Goal: Task Accomplishment & Management: Use online tool/utility

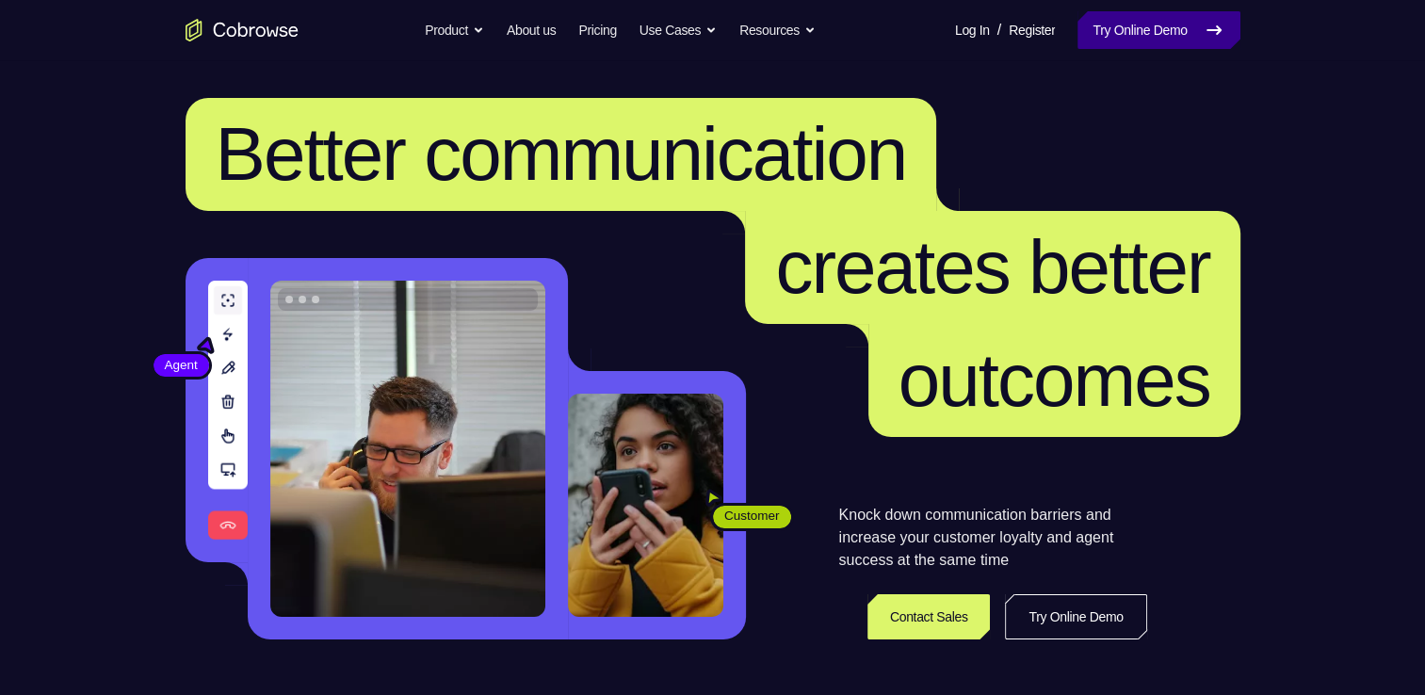
click at [1154, 45] on link "Try Online Demo" at bounding box center [1158, 30] width 162 height 38
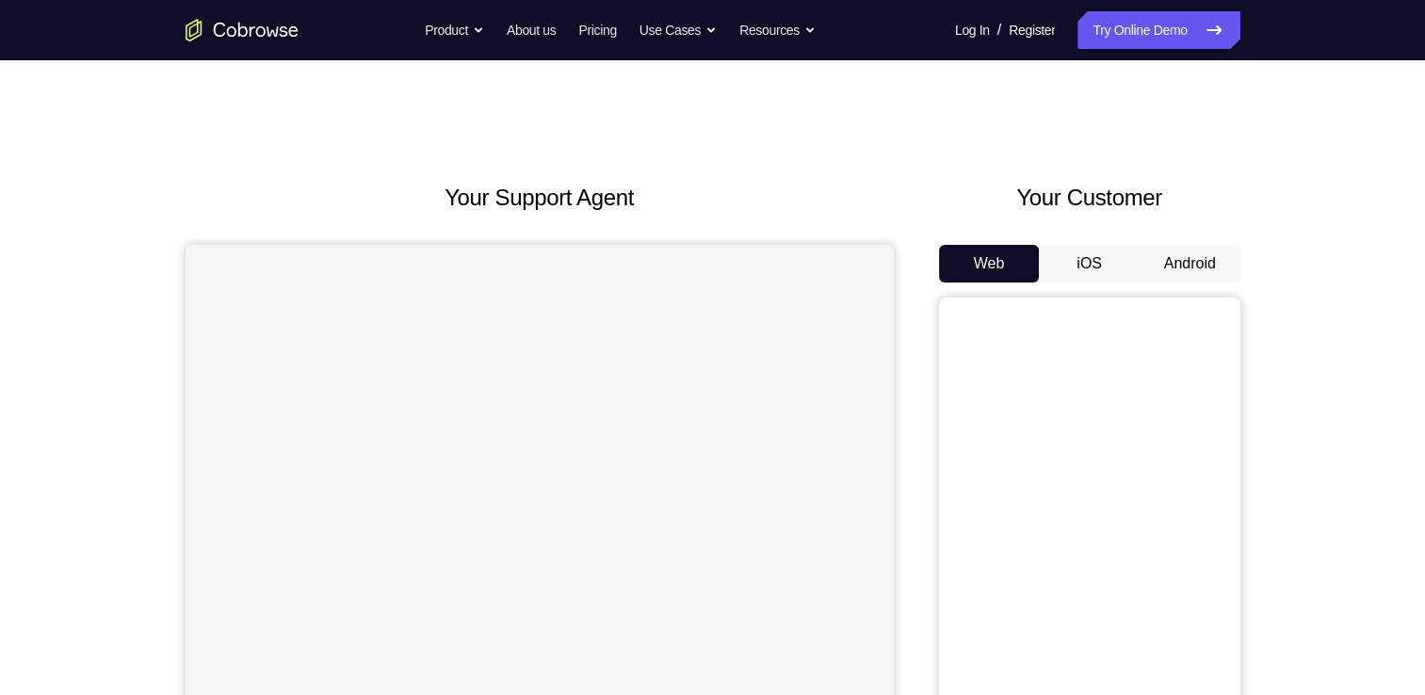
click at [1160, 252] on button "Android" at bounding box center [1189, 264] width 101 height 38
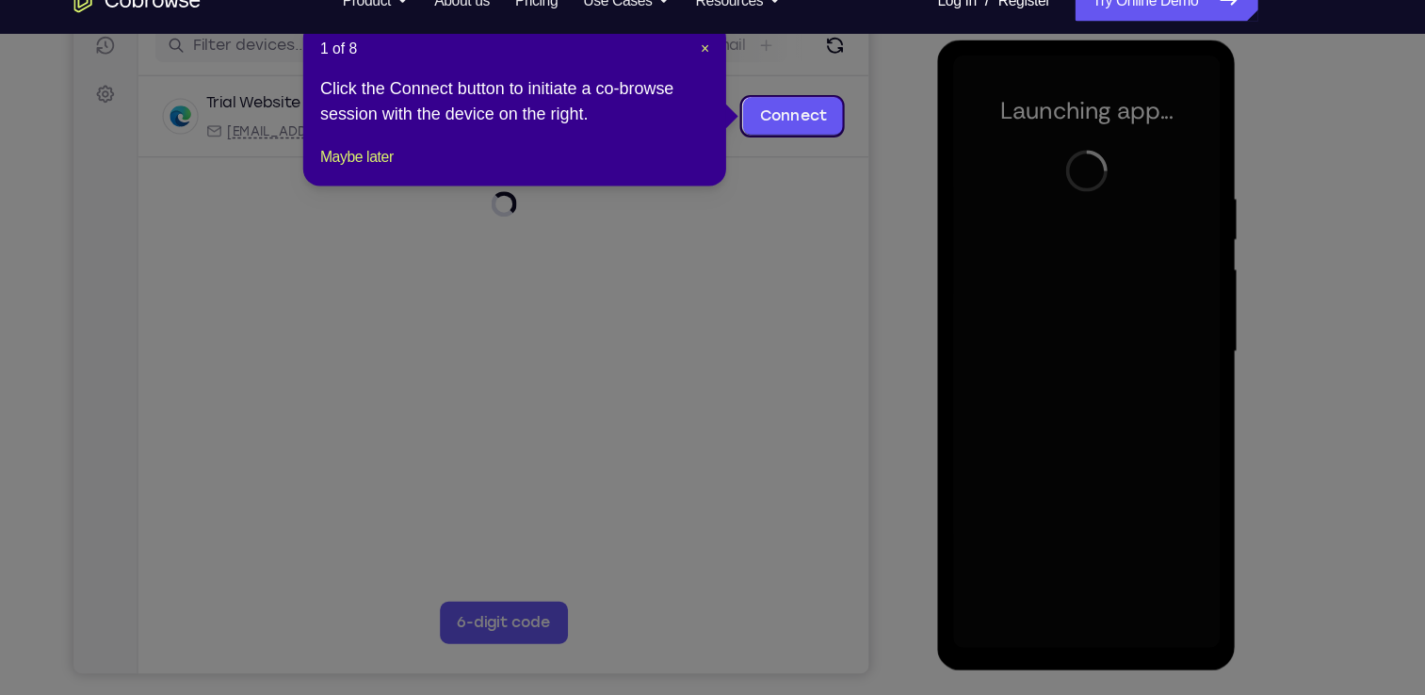
scroll to position [246, 0]
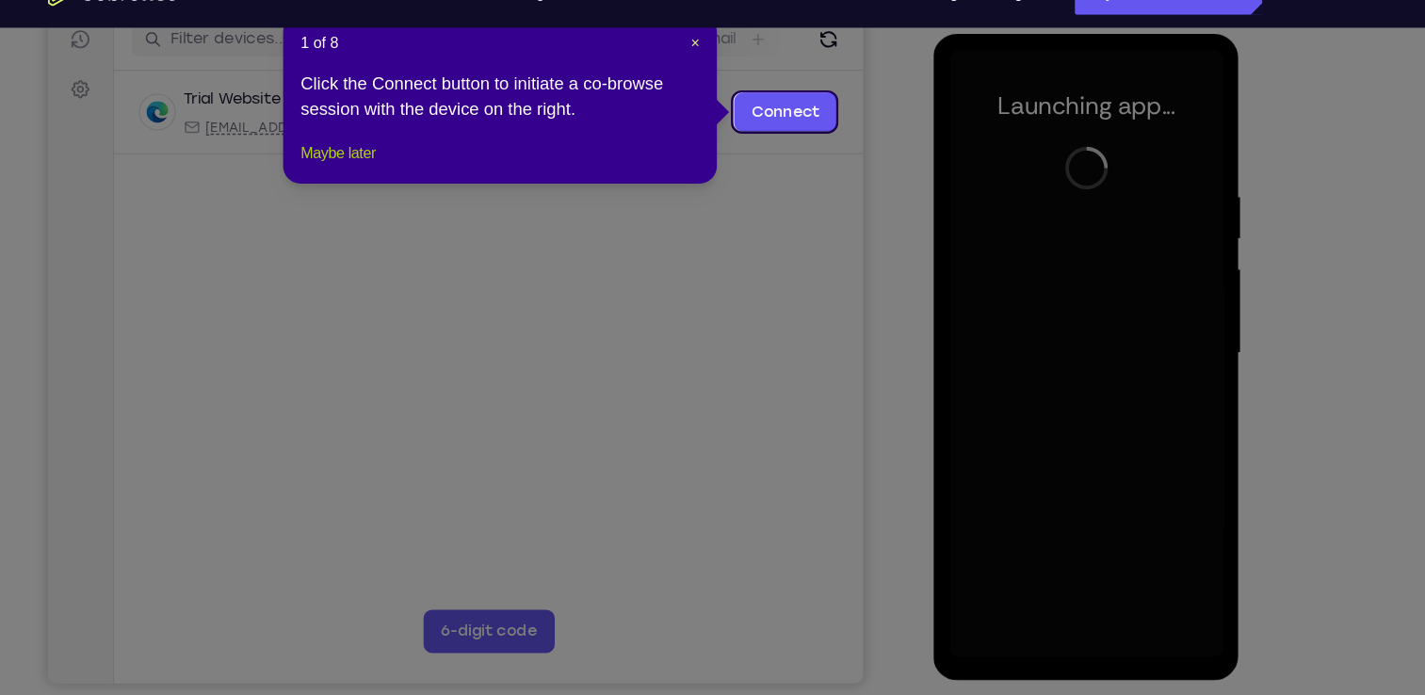
click at [462, 181] on button "Maybe later" at bounding box center [437, 169] width 65 height 23
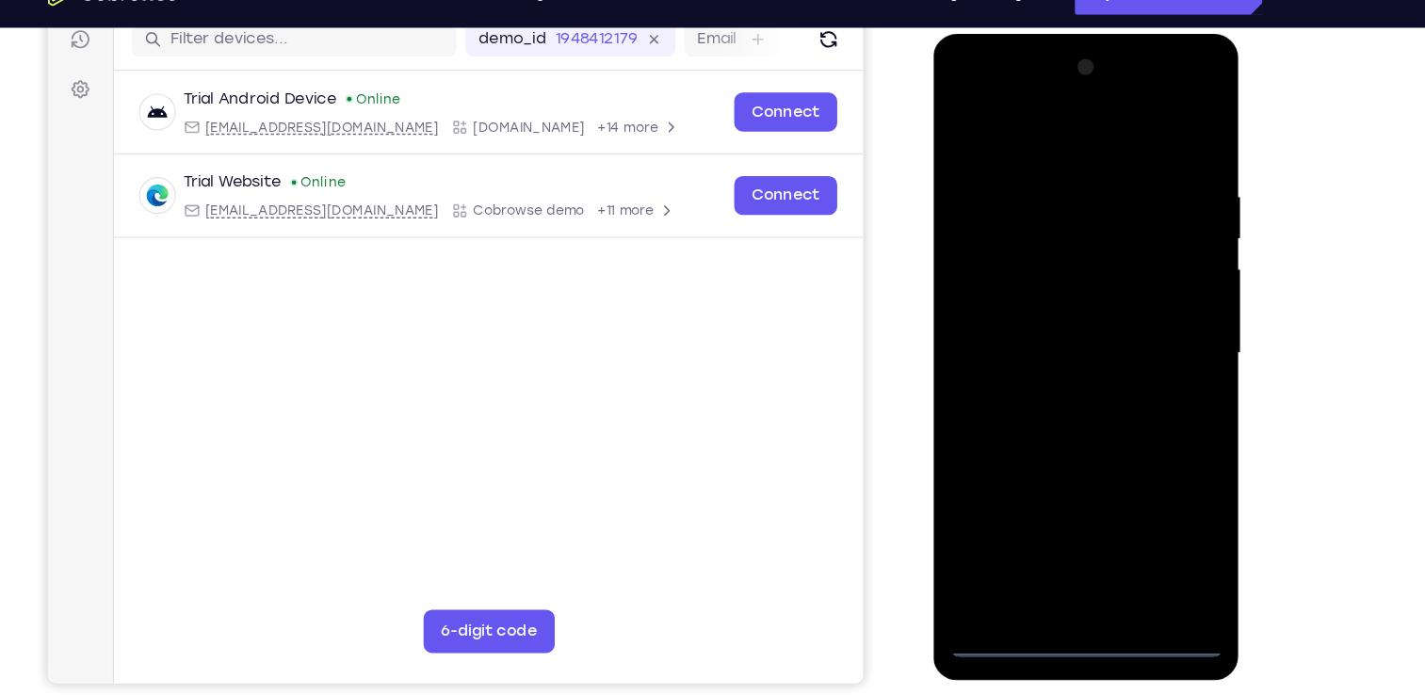
click at [1065, 572] on div at bounding box center [1065, 311] width 237 height 527
click at [1154, 491] on div at bounding box center [1065, 311] width 237 height 527
click at [963, 89] on div at bounding box center [1065, 311] width 237 height 527
click at [1150, 314] on div at bounding box center [1065, 311] width 237 height 527
click at [1050, 347] on div at bounding box center [1065, 311] width 237 height 527
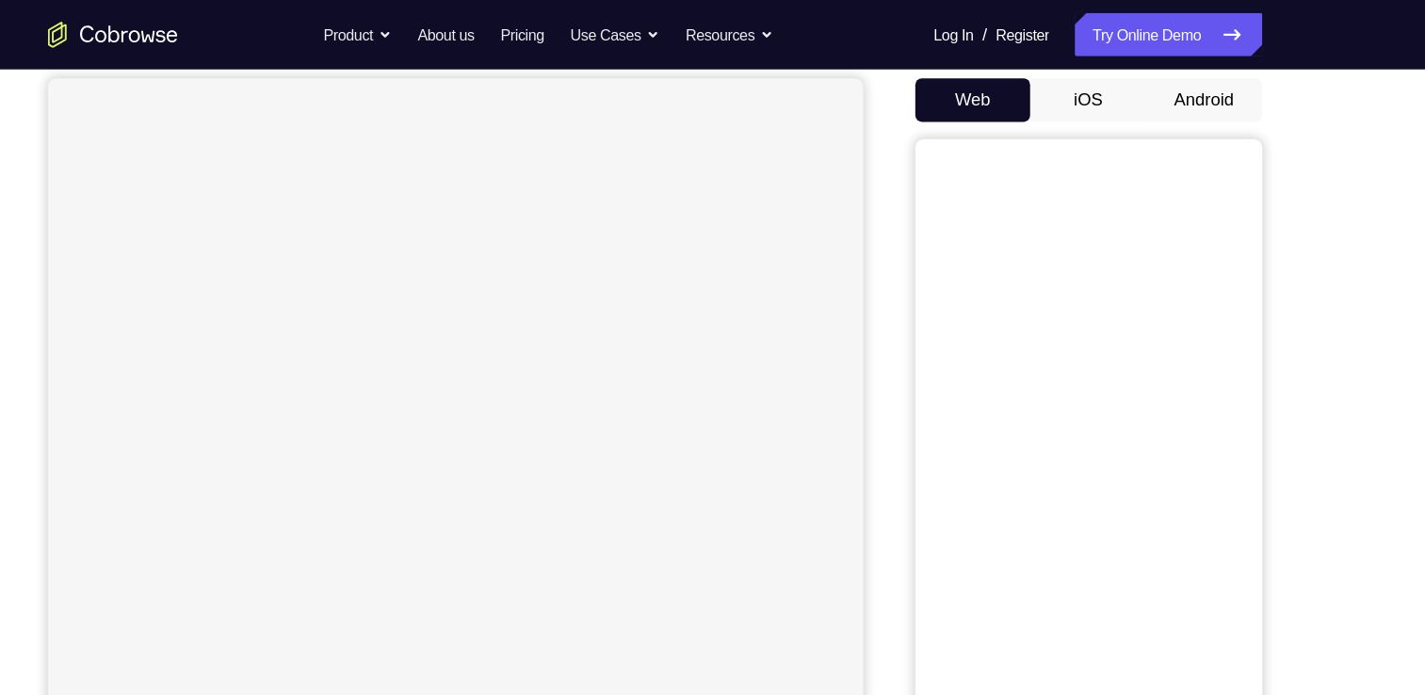
click at [1155, 107] on div "Web iOS Android" at bounding box center [1089, 384] width 301 height 632
click at [1157, 99] on button "Android" at bounding box center [1189, 87] width 101 height 38
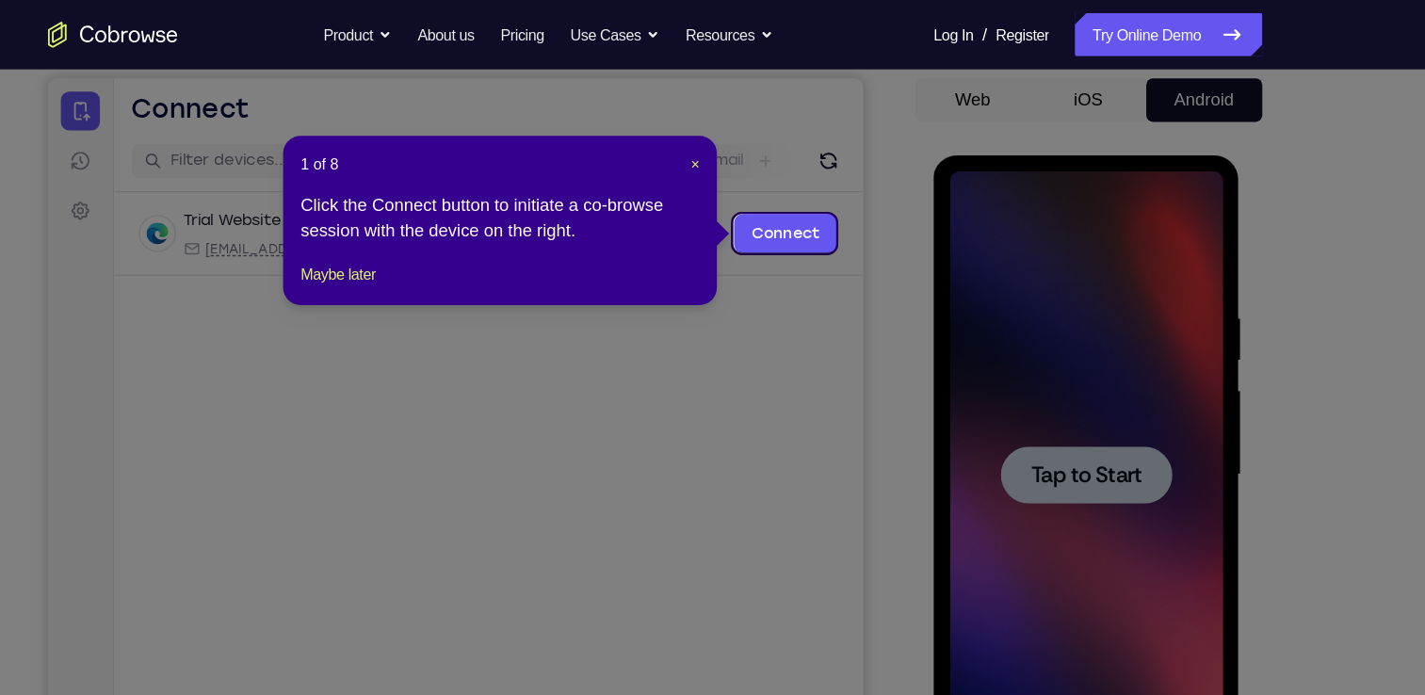
click at [457, 248] on div "1 of 8 × Click the Connect button to initiate a co-browse session with the devi…" at bounding box center [578, 191] width 377 height 147
click at [456, 250] on button "Maybe later" at bounding box center [437, 238] width 65 height 23
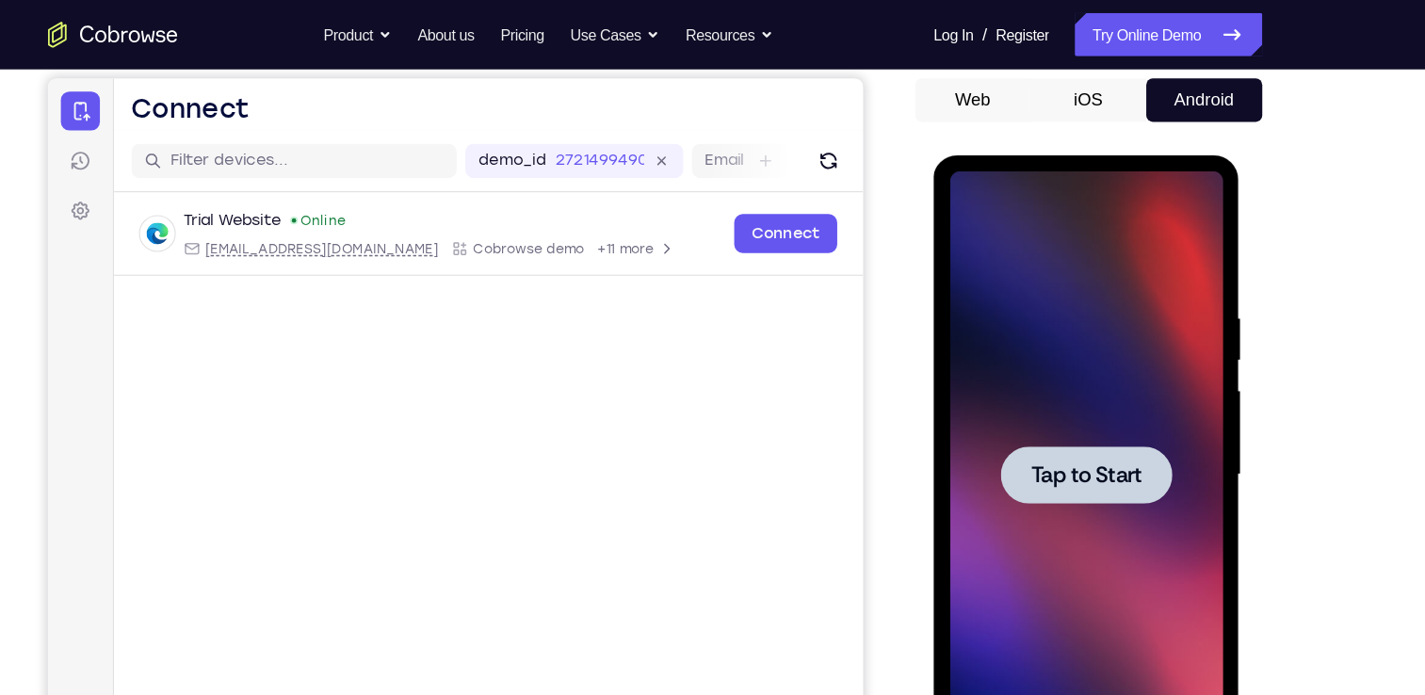
click at [999, 427] on div at bounding box center [1066, 432] width 149 height 50
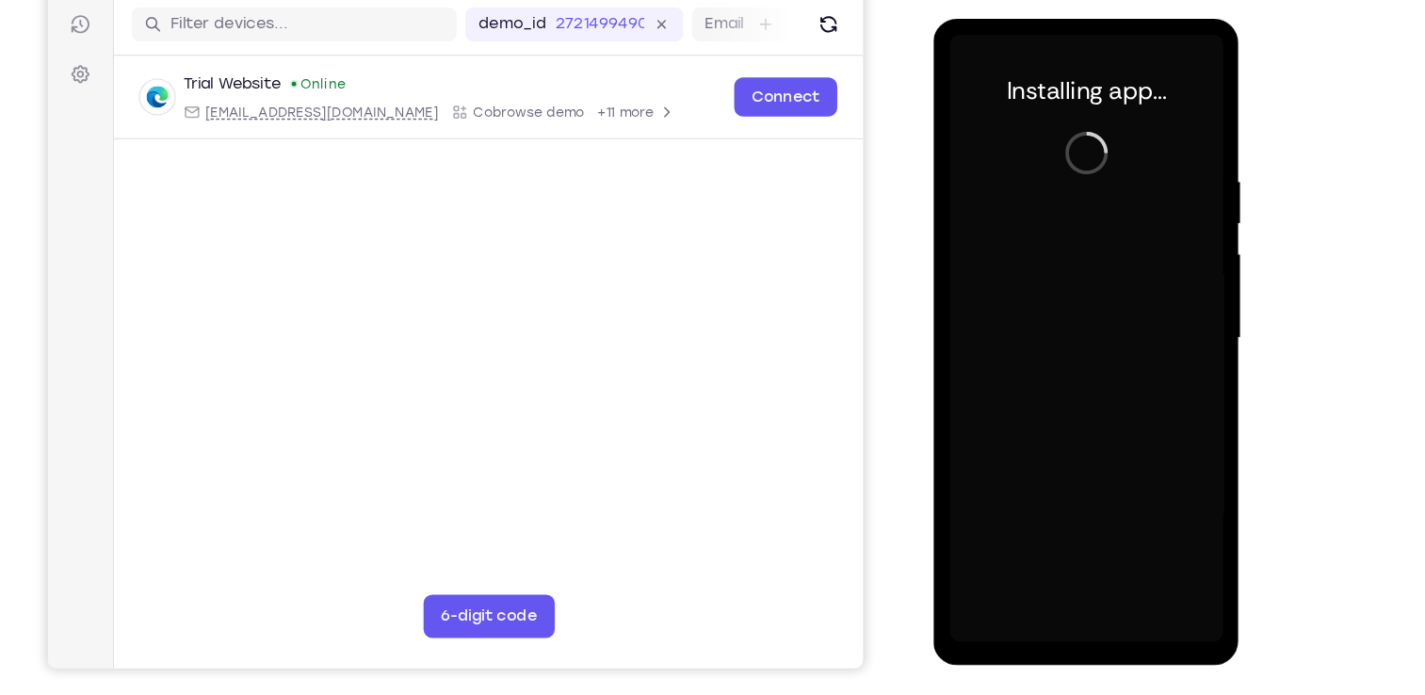
scroll to position [206, 0]
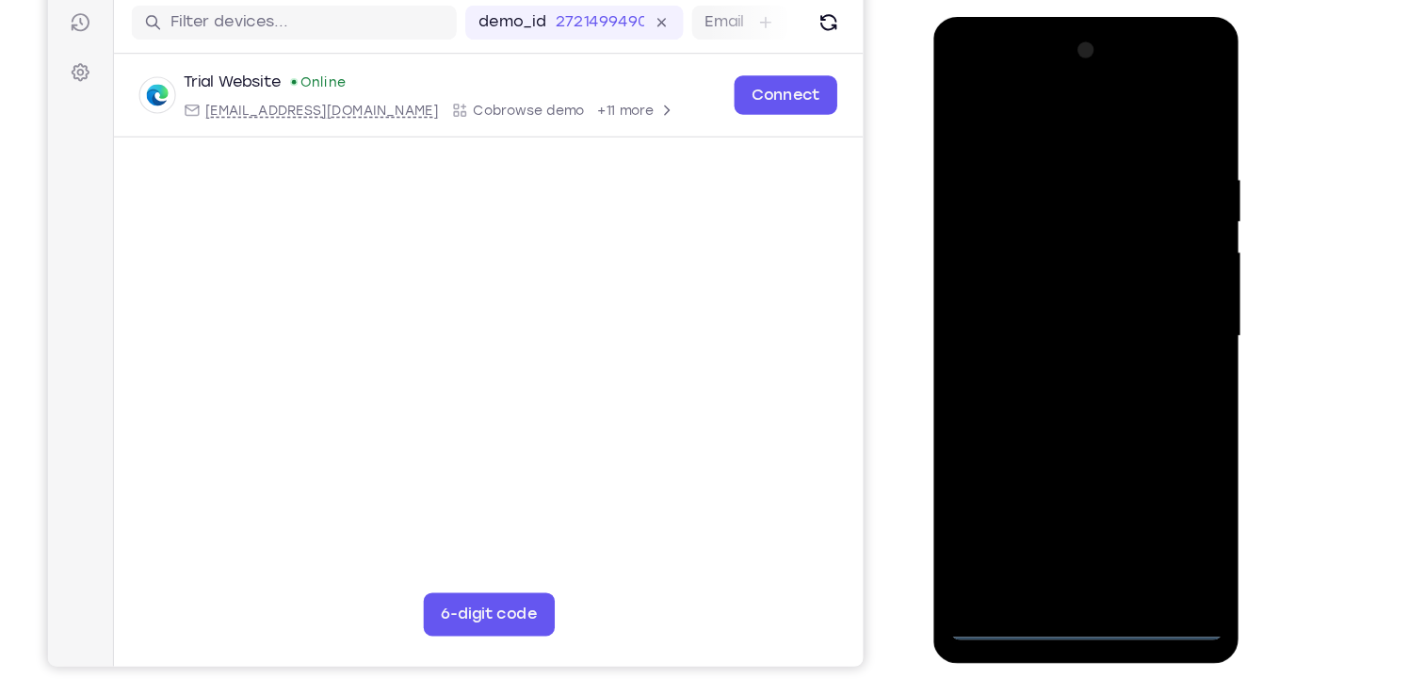
click at [1068, 544] on div at bounding box center [1065, 293] width 237 height 527
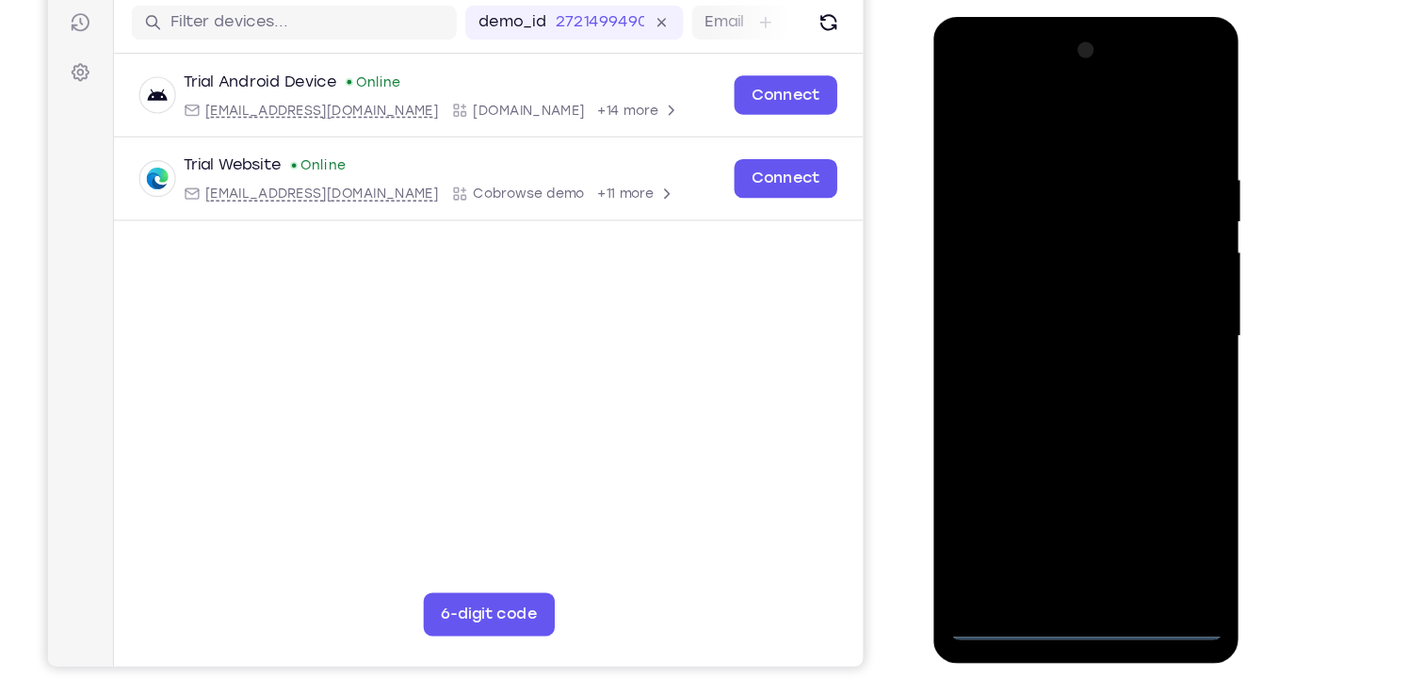
click at [1147, 460] on div at bounding box center [1065, 293] width 237 height 527
click at [960, 68] on div at bounding box center [1065, 293] width 237 height 527
click at [1146, 277] on div at bounding box center [1065, 293] width 237 height 527
click at [1041, 329] on div at bounding box center [1065, 293] width 237 height 527
click at [1066, 266] on div at bounding box center [1065, 293] width 237 height 527
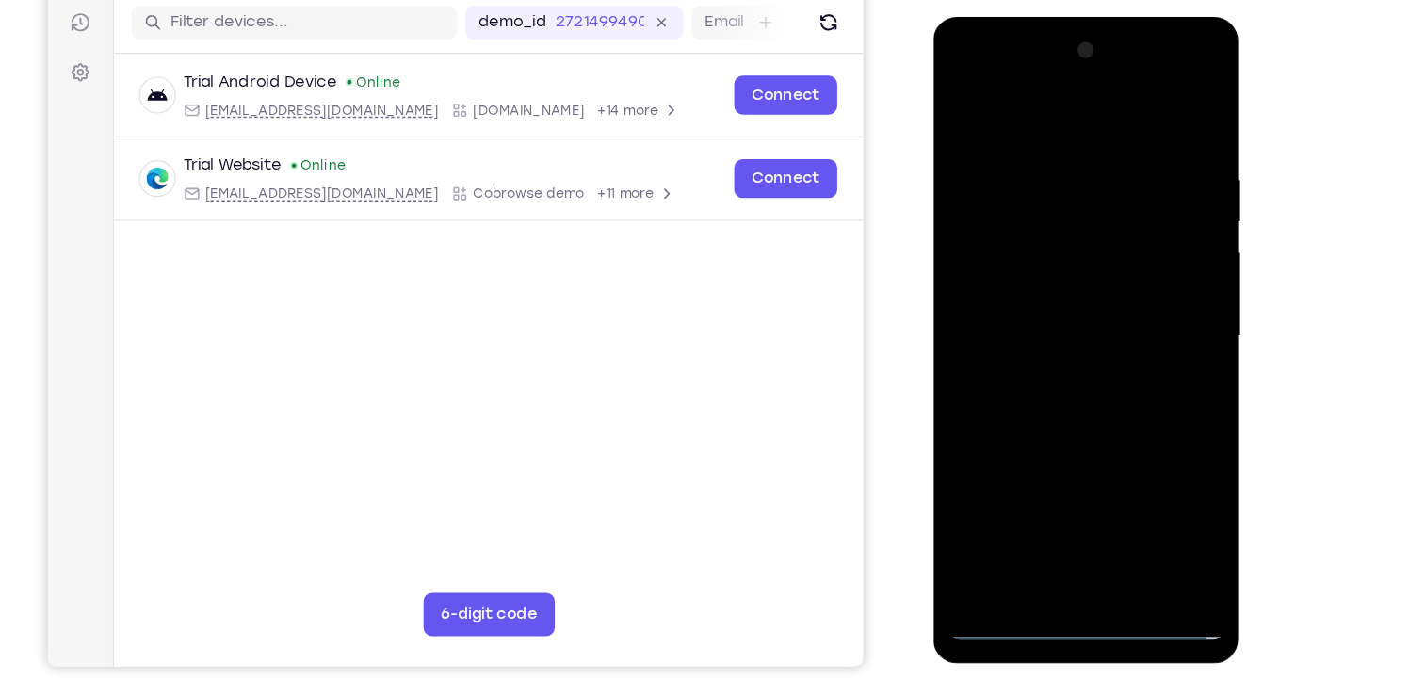
click at [1051, 262] on div at bounding box center [1065, 293] width 237 height 527
click at [1048, 291] on div at bounding box center [1065, 293] width 237 height 527
click at [1048, 357] on div at bounding box center [1065, 293] width 237 height 527
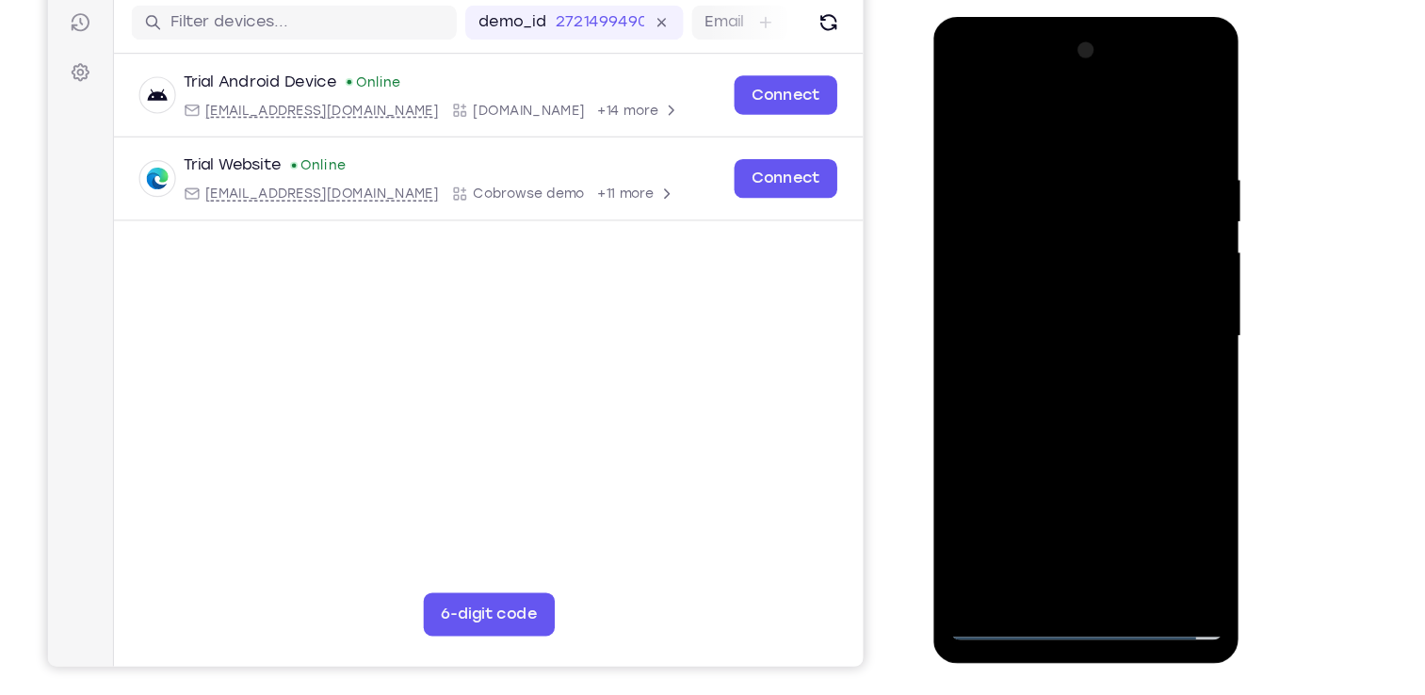
click at [1015, 342] on div at bounding box center [1065, 293] width 237 height 527
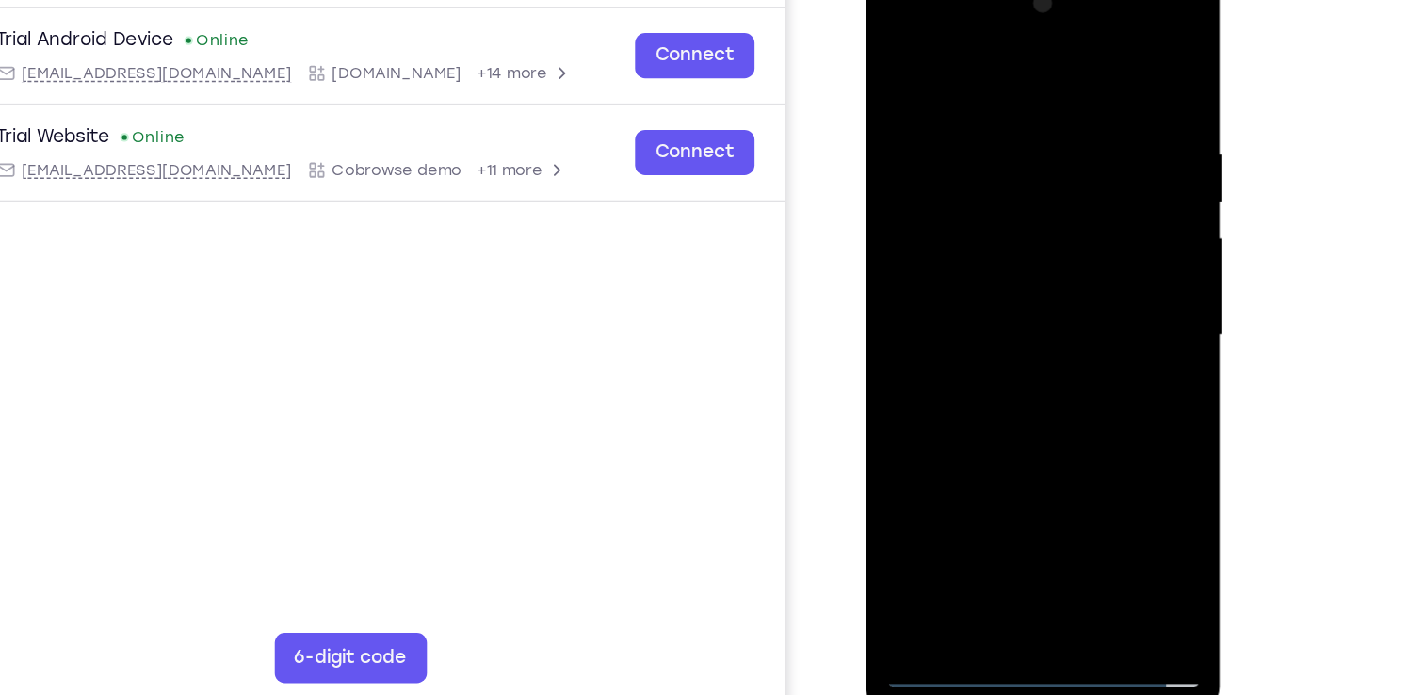
scroll to position [205, 0]
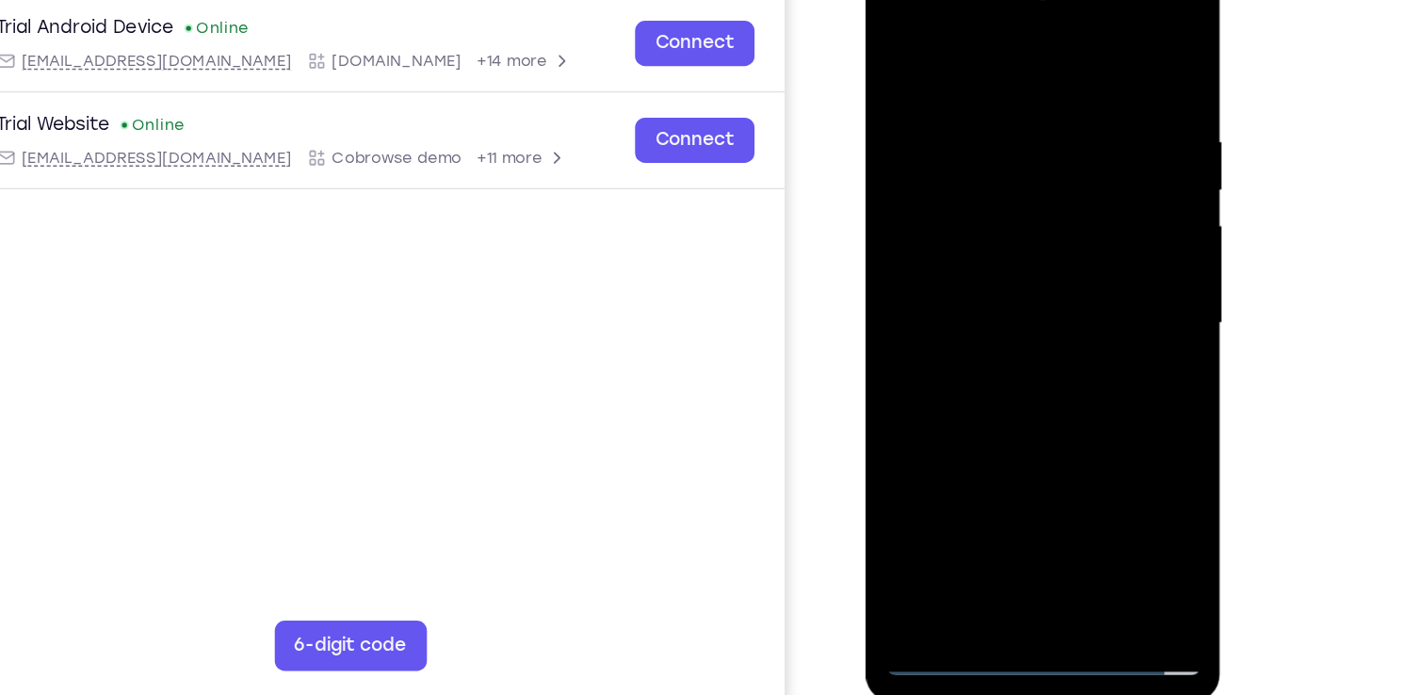
click at [1104, 451] on div at bounding box center [998, 231] width 237 height 527
click at [1004, 316] on div at bounding box center [998, 231] width 237 height 527
click at [1109, 428] on div at bounding box center [998, 231] width 237 height 527
drag, startPoint x: 1050, startPoint y: 363, endPoint x: 1052, endPoint y: 295, distance: 67.8
click at [1052, 295] on div at bounding box center [998, 231] width 237 height 527
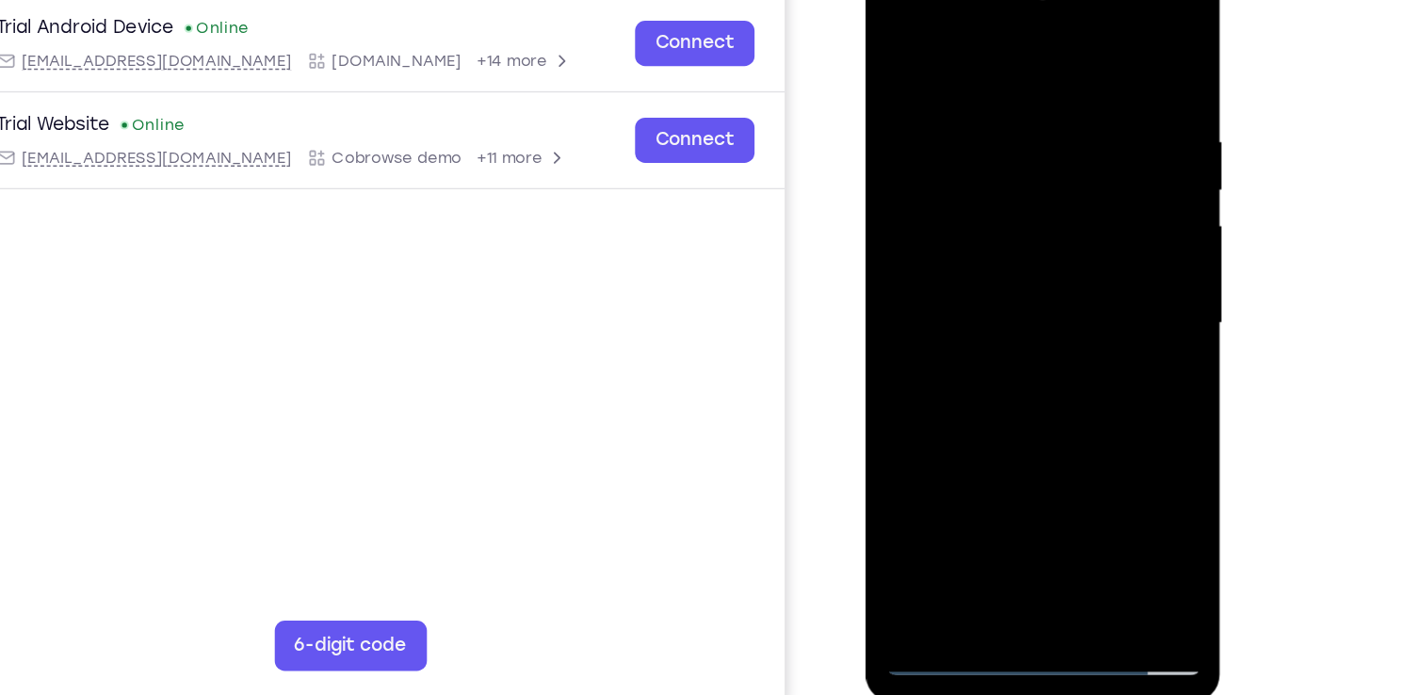
click at [896, 400] on div at bounding box center [998, 231] width 237 height 527
drag, startPoint x: 1051, startPoint y: 178, endPoint x: 1053, endPoint y: 273, distance: 95.1
click at [1053, 273] on div at bounding box center [998, 231] width 237 height 527
click at [975, 104] on div at bounding box center [998, 231] width 237 height 527
click at [1106, 200] on div at bounding box center [998, 231] width 237 height 527
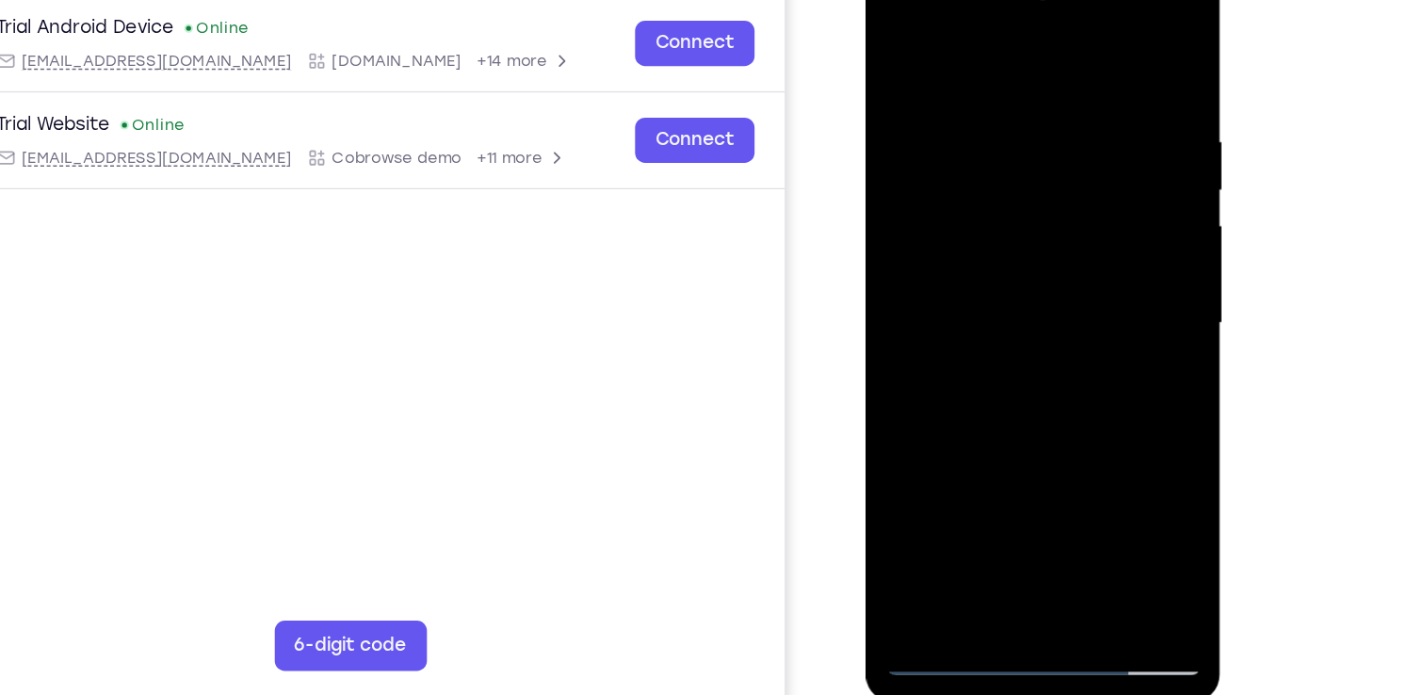
click at [1106, 200] on div at bounding box center [998, 231] width 237 height 527
click at [965, 447] on div at bounding box center [998, 231] width 237 height 527
click at [1030, 268] on div at bounding box center [998, 231] width 237 height 527
click at [1053, 447] on div at bounding box center [998, 231] width 237 height 527
click at [1082, 448] on div at bounding box center [998, 231] width 237 height 527
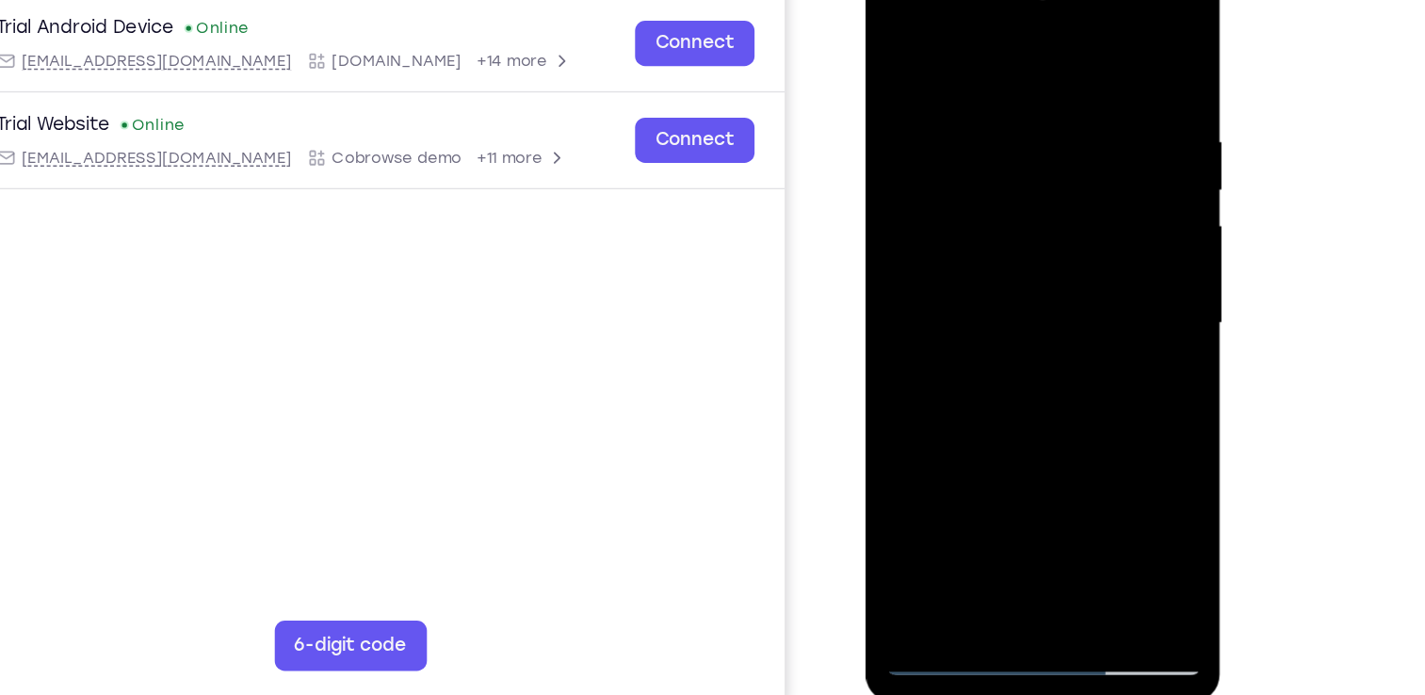
click at [1099, 453] on div at bounding box center [998, 231] width 237 height 527
click at [1091, 52] on div at bounding box center [998, 231] width 237 height 527
click at [1049, 460] on div at bounding box center [998, 231] width 237 height 527
click at [1013, 337] on div at bounding box center [998, 231] width 237 height 527
click at [902, 40] on div at bounding box center [998, 231] width 237 height 527
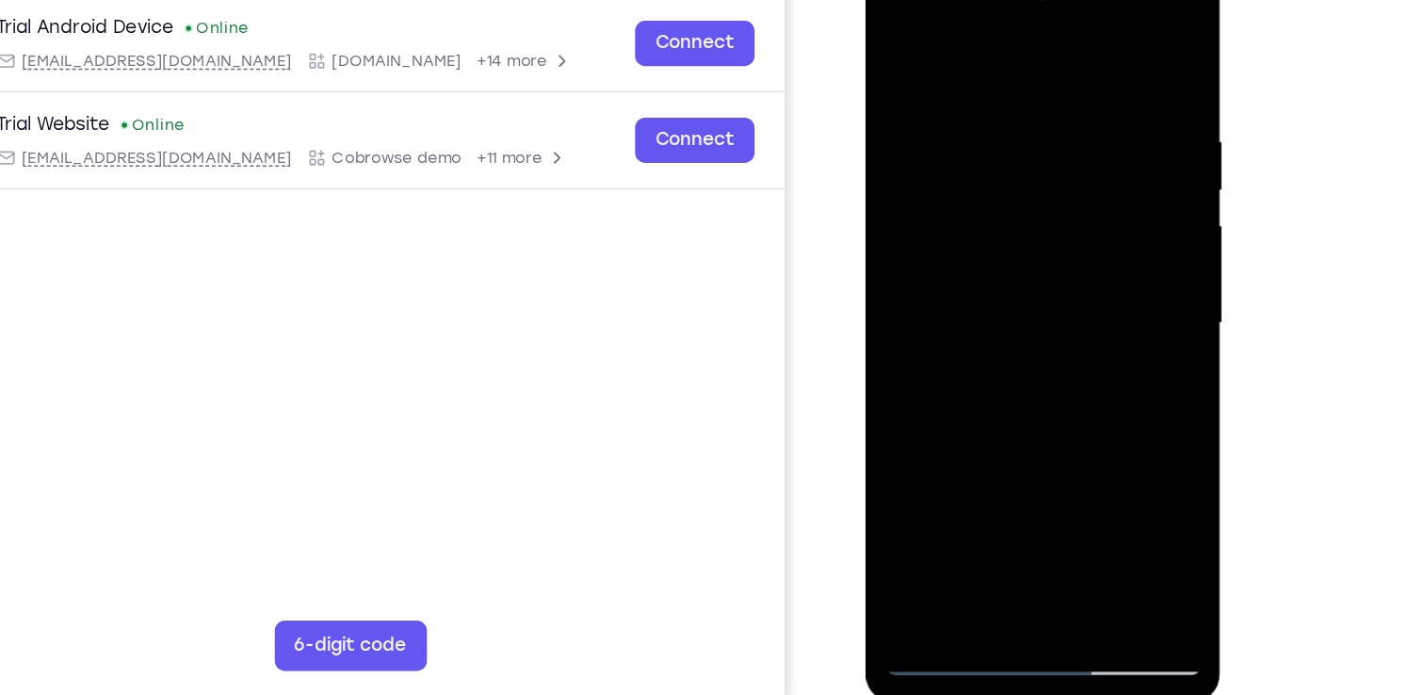
click at [966, 81] on div at bounding box center [998, 231] width 237 height 527
click at [973, 444] on div at bounding box center [998, 231] width 237 height 527
click at [1018, 266] on div at bounding box center [998, 231] width 237 height 527
click at [1061, 447] on div at bounding box center [998, 231] width 237 height 527
click at [1089, 448] on div at bounding box center [998, 231] width 237 height 527
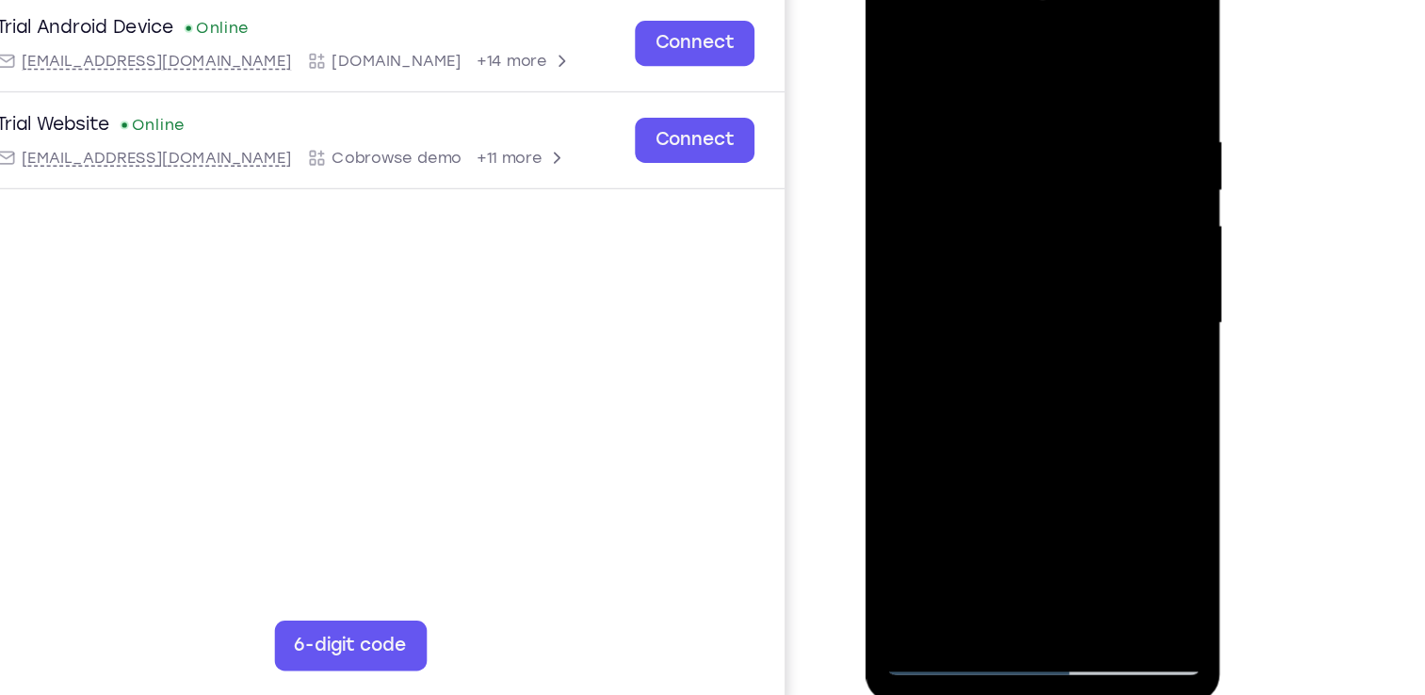
click at [1087, 54] on div at bounding box center [998, 231] width 237 height 527
click at [1055, 454] on div at bounding box center [998, 231] width 237 height 527
click at [907, 58] on div at bounding box center [998, 231] width 237 height 527
click at [902, 42] on div at bounding box center [998, 231] width 237 height 527
click at [1022, 74] on div at bounding box center [998, 231] width 237 height 527
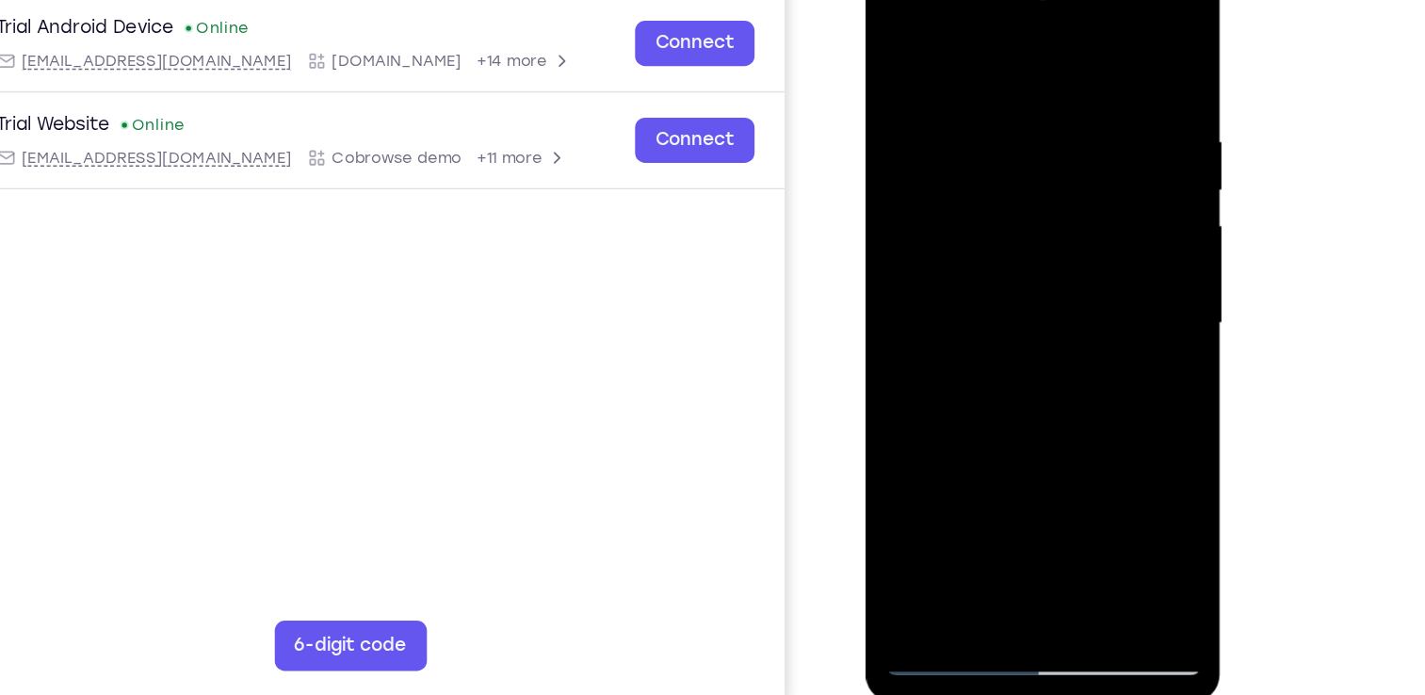
click at [1070, 448] on div at bounding box center [998, 231] width 237 height 527
drag, startPoint x: 1081, startPoint y: 372, endPoint x: 824, endPoint y: 413, distance: 260.4
click at [866, 413] on html "Online web based iOS Simulators and Android Emulators. Run iPhone, iPad, Mobile…" at bounding box center [1000, 236] width 268 height 565
click at [1098, 59] on div at bounding box center [998, 231] width 237 height 527
drag, startPoint x: 1042, startPoint y: 379, endPoint x: 1042, endPoint y: 61, distance: 317.3
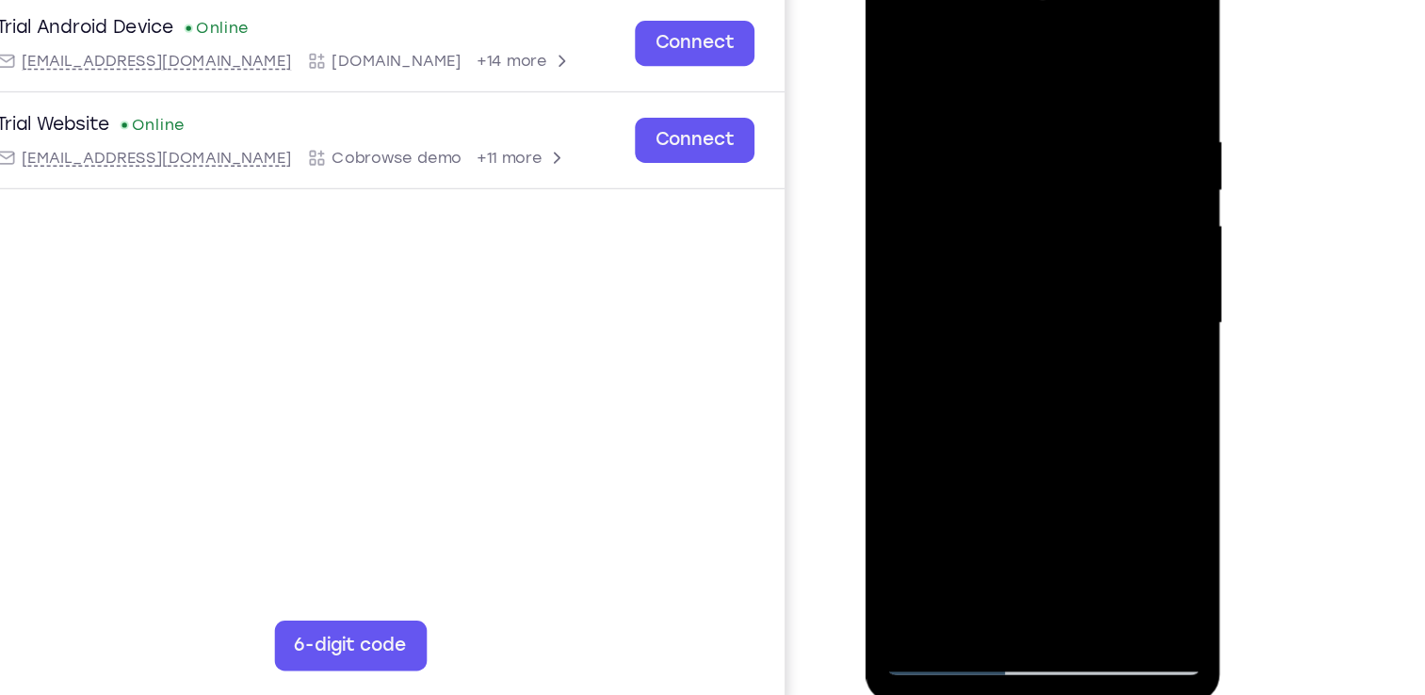
click at [1042, 61] on div at bounding box center [998, 231] width 237 height 527
click at [1105, 43] on div at bounding box center [998, 231] width 237 height 527
click at [902, 44] on div at bounding box center [998, 231] width 237 height 527
click at [1101, 29] on div at bounding box center [998, 231] width 237 height 527
click at [1101, 40] on div at bounding box center [998, 231] width 237 height 527
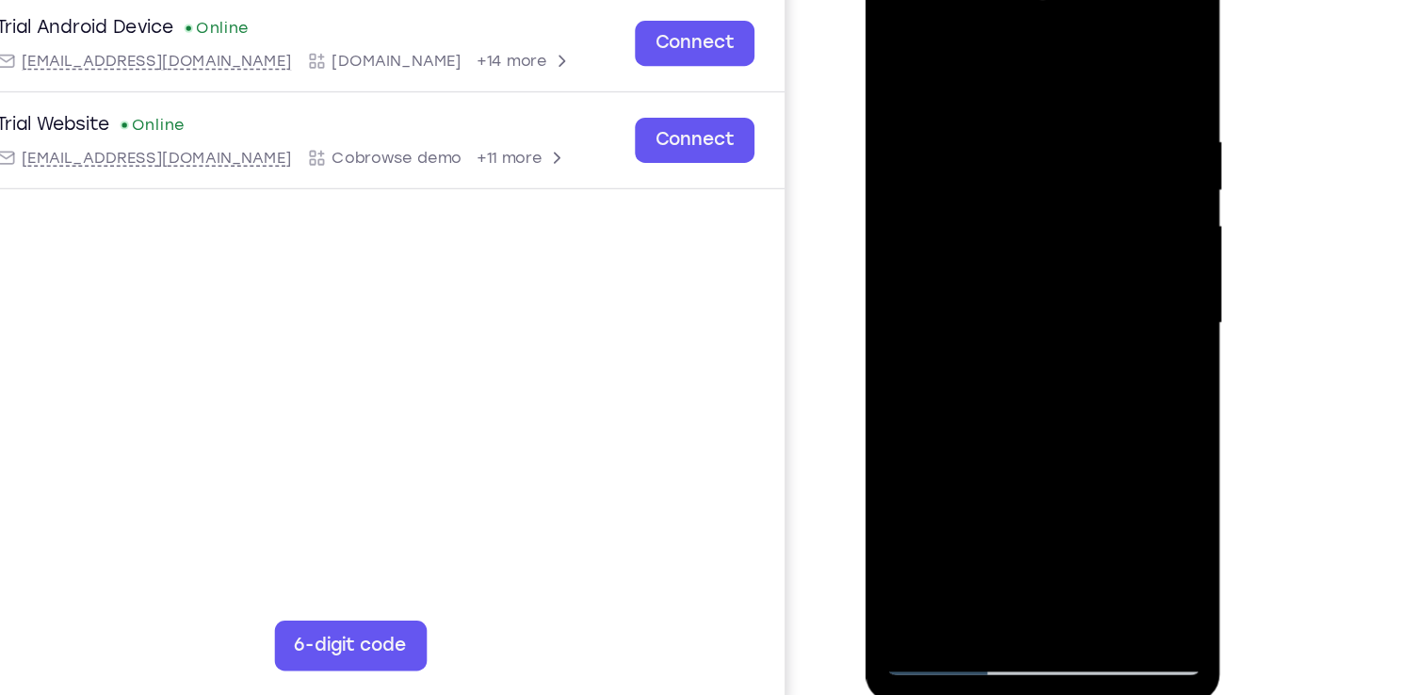
drag, startPoint x: 1038, startPoint y: 119, endPoint x: 1035, endPoint y: 240, distance: 121.5
click at [1035, 240] on div at bounding box center [998, 231] width 237 height 527
click at [958, 460] on div at bounding box center [998, 231] width 237 height 527
click at [965, 43] on div at bounding box center [998, 231] width 237 height 527
click at [1092, 35] on div at bounding box center [998, 231] width 237 height 527
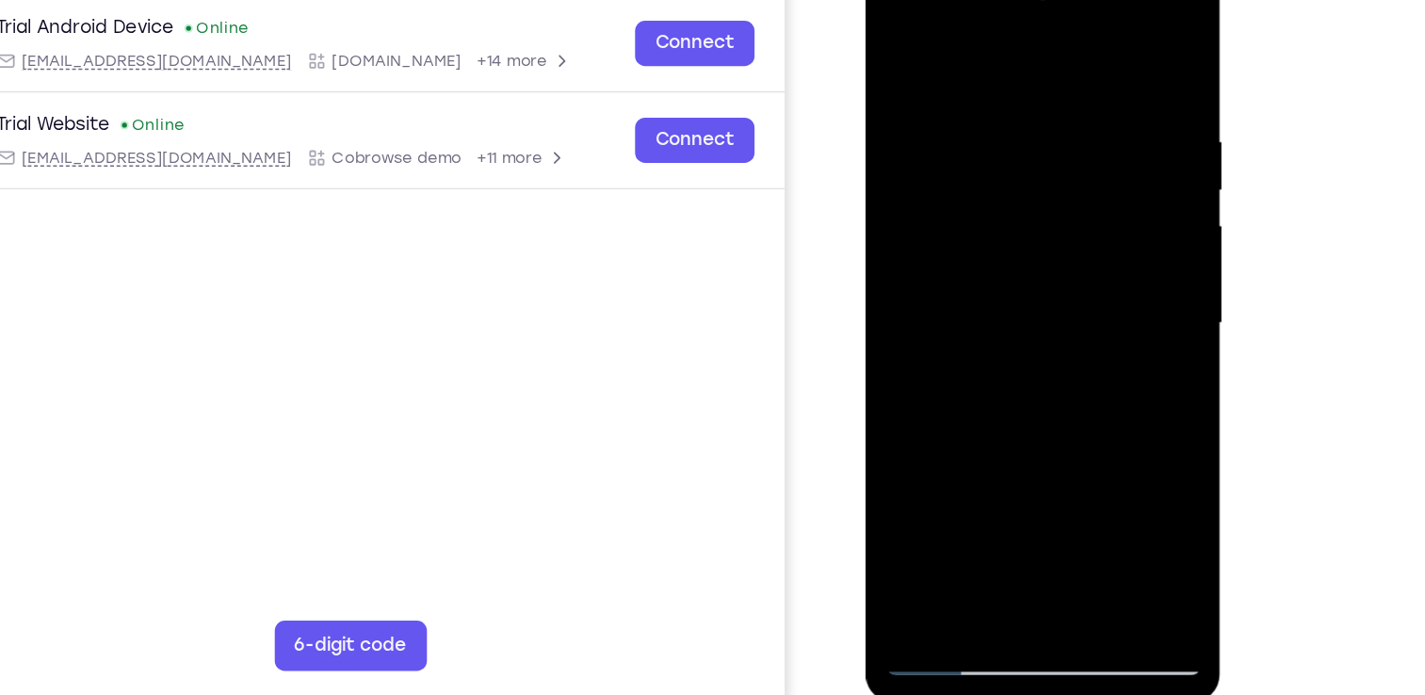
click at [1055, 450] on div at bounding box center [998, 231] width 237 height 527
click at [902, 40] on div at bounding box center [998, 231] width 237 height 527
click at [964, 90] on div at bounding box center [998, 231] width 237 height 527
click at [978, 448] on div at bounding box center [998, 231] width 237 height 527
click at [1057, 240] on div at bounding box center [998, 231] width 237 height 527
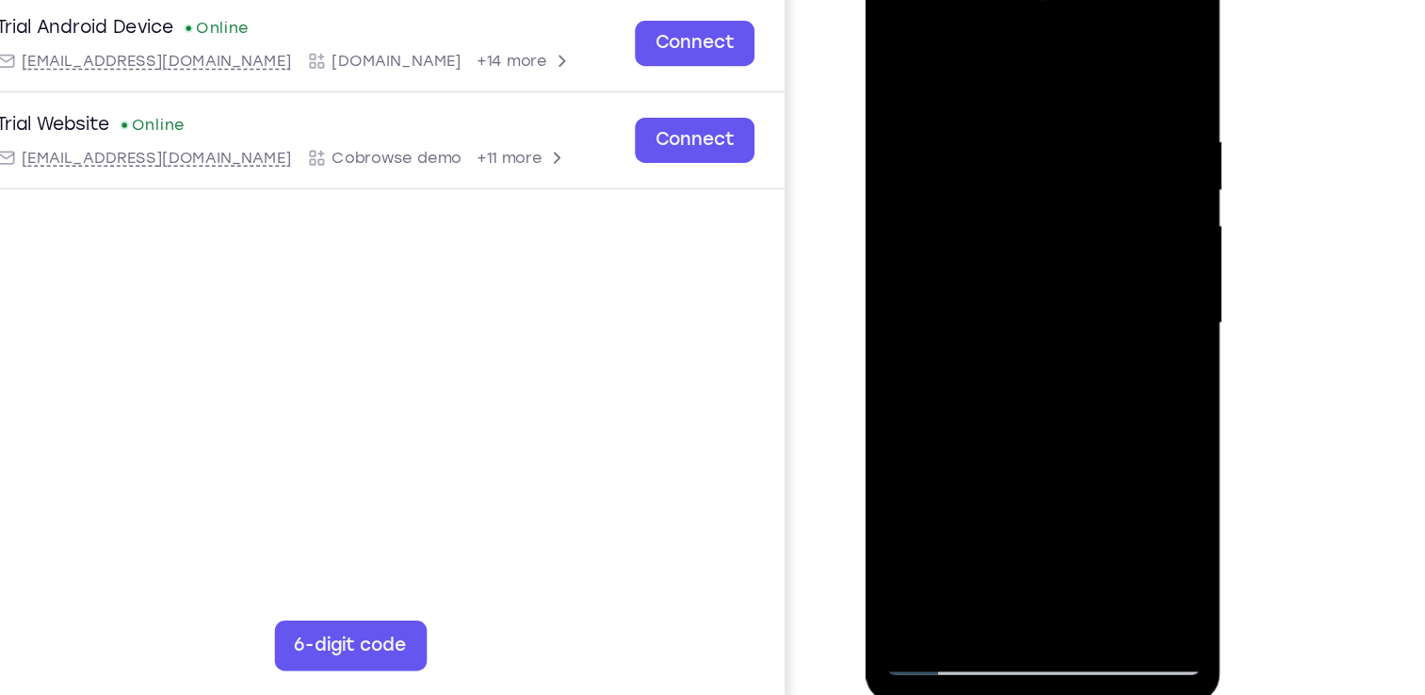
click at [1053, 447] on div at bounding box center [998, 231] width 237 height 527
click at [1090, 444] on div at bounding box center [998, 231] width 237 height 527
click at [963, 453] on div at bounding box center [998, 231] width 237 height 527
click at [1089, 57] on div at bounding box center [998, 231] width 237 height 527
click at [1105, 312] on div at bounding box center [998, 231] width 237 height 527
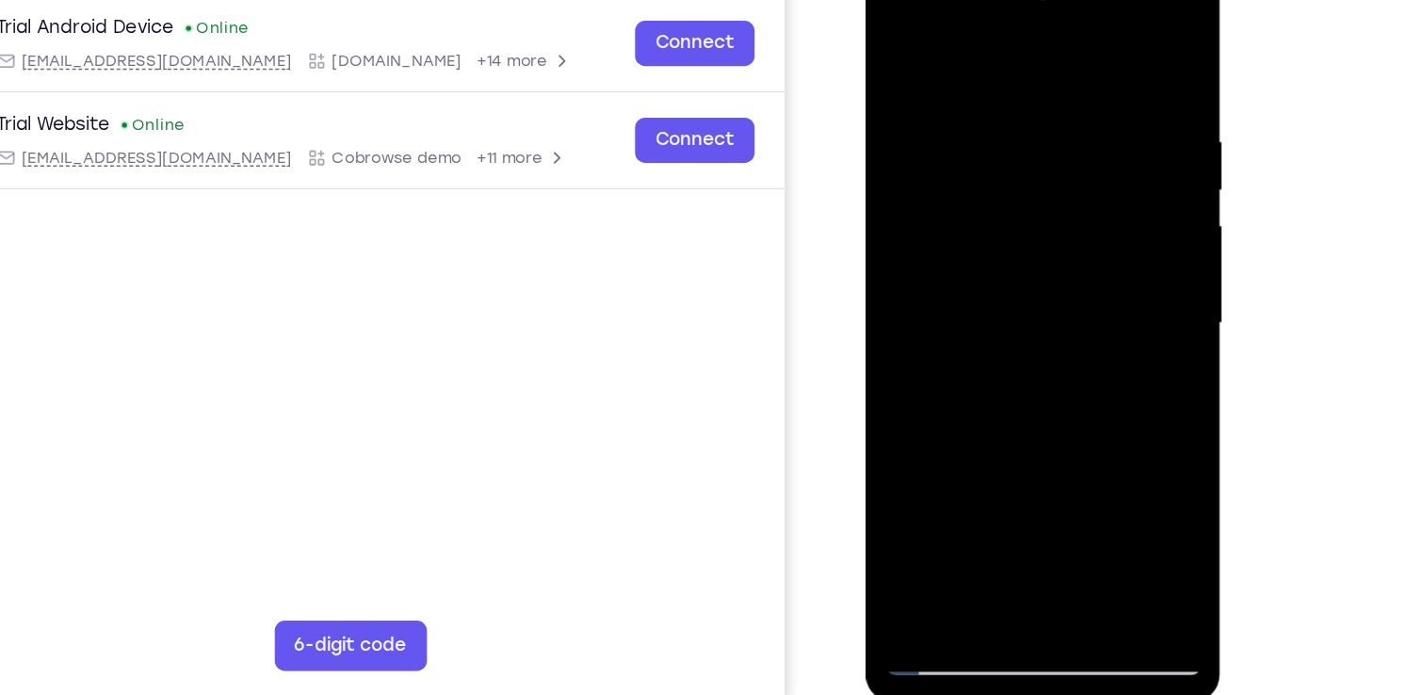
click at [1105, 312] on div at bounding box center [998, 231] width 237 height 527
drag, startPoint x: 1059, startPoint y: 348, endPoint x: 1060, endPoint y: 270, distance: 78.2
click at [1060, 270] on div at bounding box center [998, 231] width 237 height 527
drag, startPoint x: 1029, startPoint y: 395, endPoint x: 1016, endPoint y: 102, distance: 293.1
click at [1016, 102] on div at bounding box center [998, 231] width 237 height 527
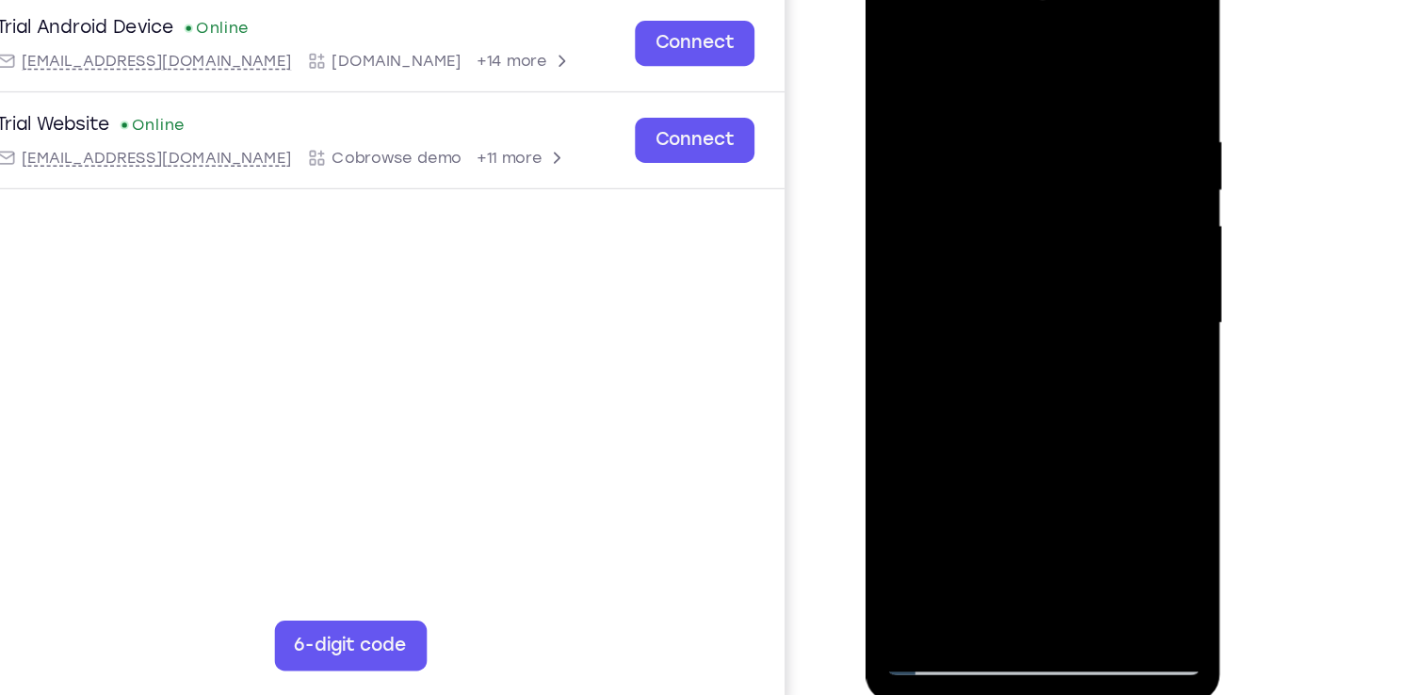
drag, startPoint x: 1033, startPoint y: 357, endPoint x: 1021, endPoint y: -63, distance: 420.1
click at [1021, 0] on html "Online web based iOS Simulators and Android Emulators. Run iPhone, iPad, Mobile…" at bounding box center [1000, 236] width 268 height 565
drag, startPoint x: 1041, startPoint y: 201, endPoint x: 1042, endPoint y: 390, distance: 189.3
click at [1042, 390] on div at bounding box center [998, 231] width 237 height 527
drag, startPoint x: 1045, startPoint y: 345, endPoint x: 1045, endPoint y: 428, distance: 82.9
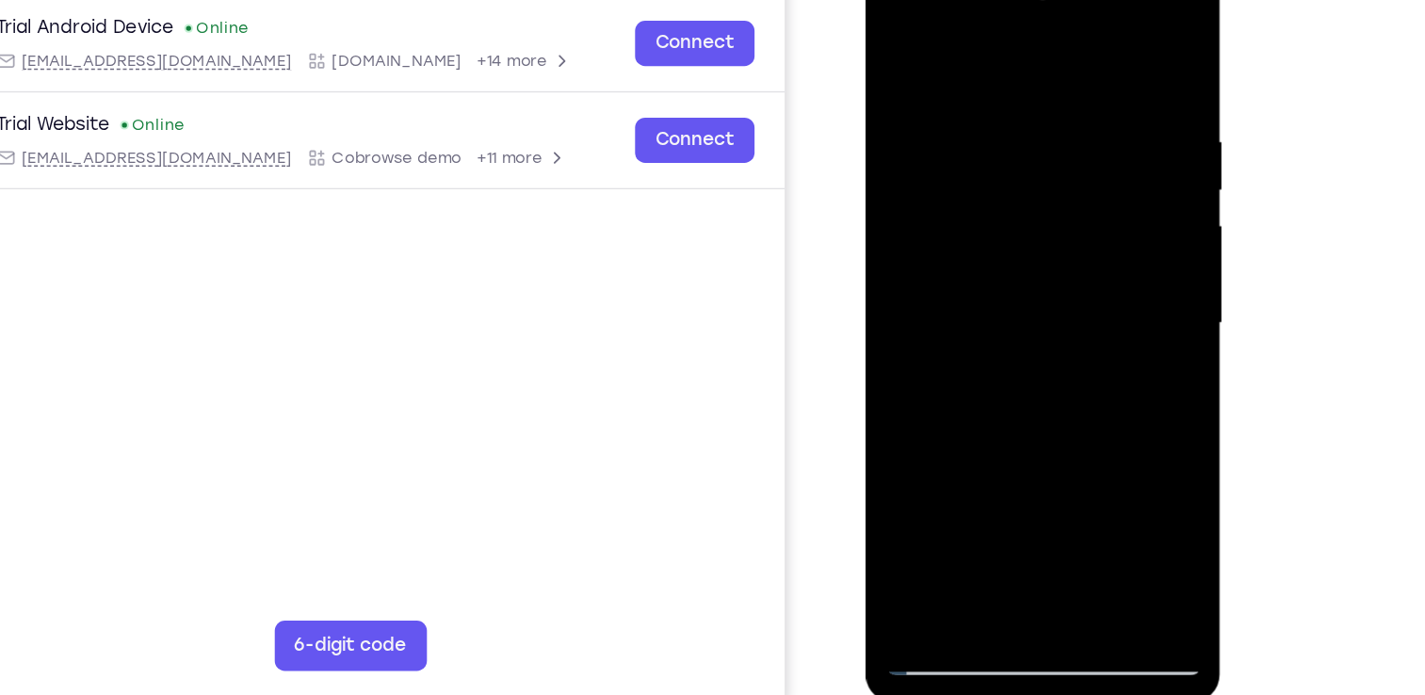
click at [1045, 428] on div at bounding box center [998, 231] width 237 height 527
drag, startPoint x: 1056, startPoint y: 404, endPoint x: 1066, endPoint y: -14, distance: 418.2
click at [1066, 0] on div at bounding box center [998, 231] width 237 height 527
drag, startPoint x: 1047, startPoint y: 211, endPoint x: 1054, endPoint y: 336, distance: 125.4
click at [1054, 336] on div at bounding box center [998, 231] width 237 height 527
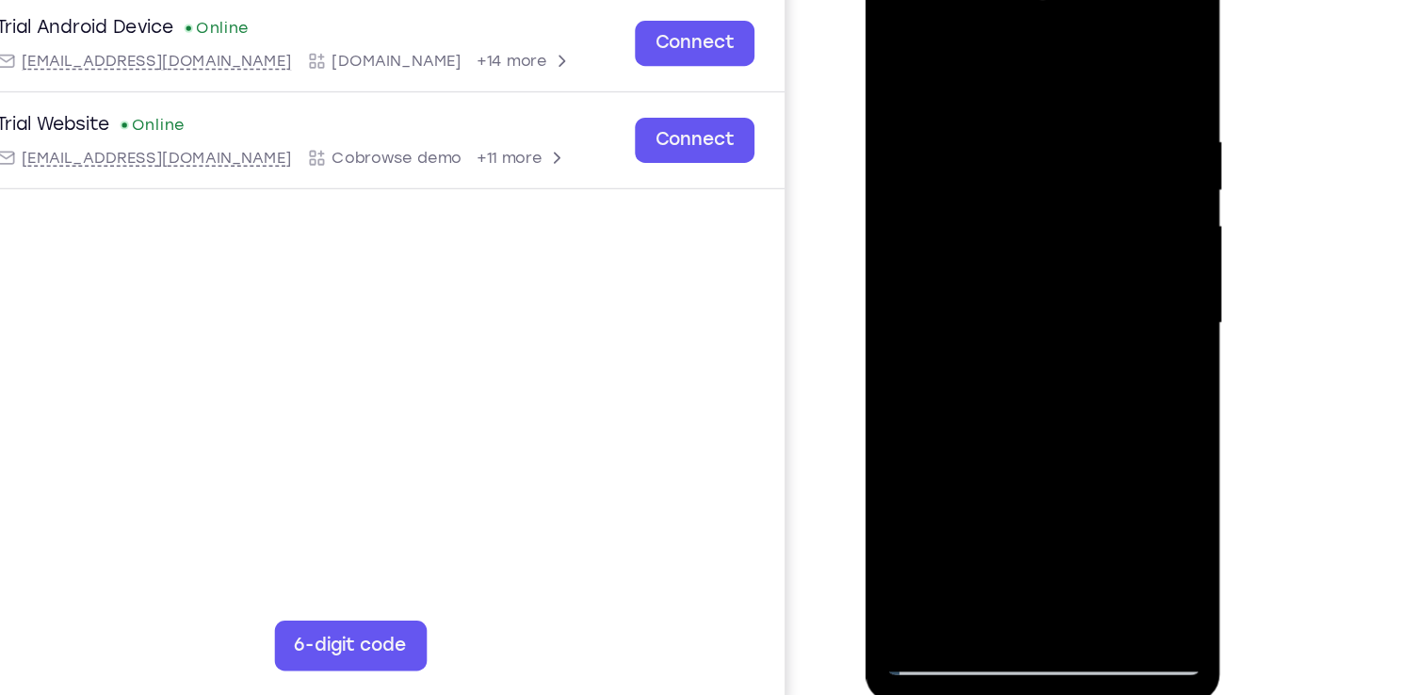
drag, startPoint x: 1054, startPoint y: 336, endPoint x: 1036, endPoint y: 41, distance: 295.3
click at [1036, 41] on div at bounding box center [998, 231] width 237 height 527
drag, startPoint x: 988, startPoint y: 414, endPoint x: 981, endPoint y: 91, distance: 323.0
click at [981, 91] on div at bounding box center [998, 231] width 237 height 527
drag, startPoint x: 1008, startPoint y: 255, endPoint x: 1009, endPoint y: 108, distance: 146.9
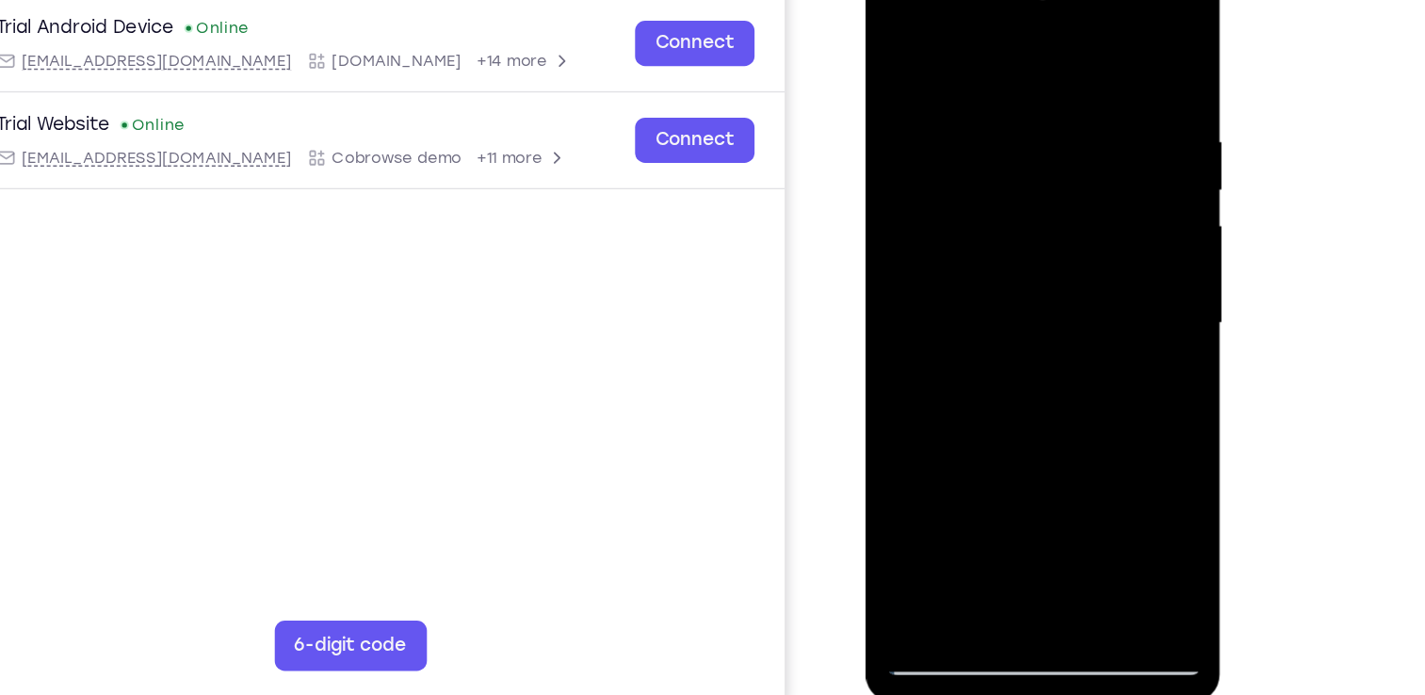
click at [1009, 108] on div at bounding box center [998, 231] width 237 height 527
click at [911, 451] on div at bounding box center [998, 231] width 237 height 527
drag, startPoint x: 983, startPoint y: 186, endPoint x: 973, endPoint y: 409, distance: 223.4
click at [973, 409] on div at bounding box center [998, 231] width 237 height 527
